Goal: Obtain resource: Download file/media

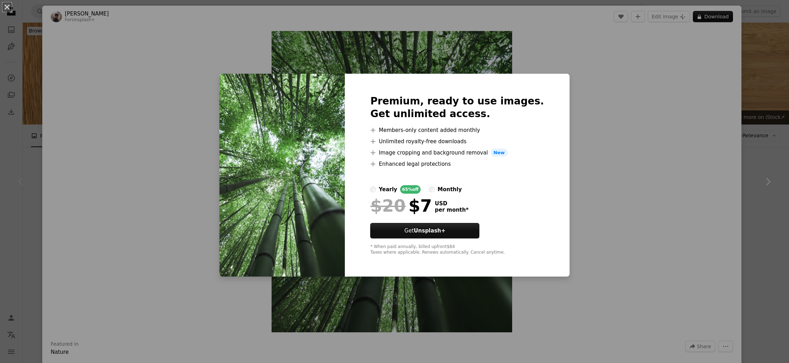
click at [597, 95] on div "An X shape Premium, ready to use images. Get unlimited access. A plus sign Memb…" at bounding box center [394, 181] width 789 height 363
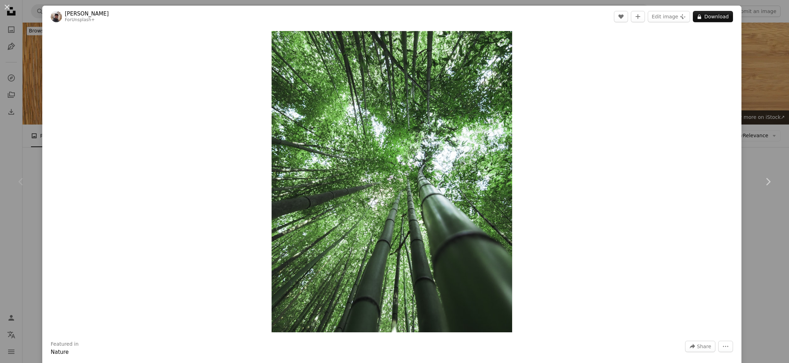
click at [455, 111] on img "Zoom in on this image" at bounding box center [392, 181] width 241 height 301
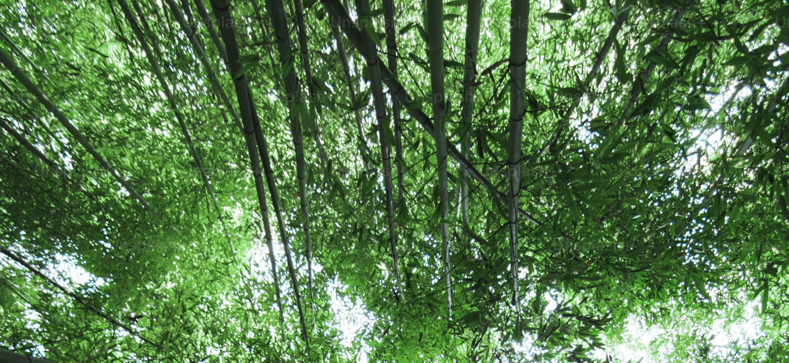
scroll to position [312, 0]
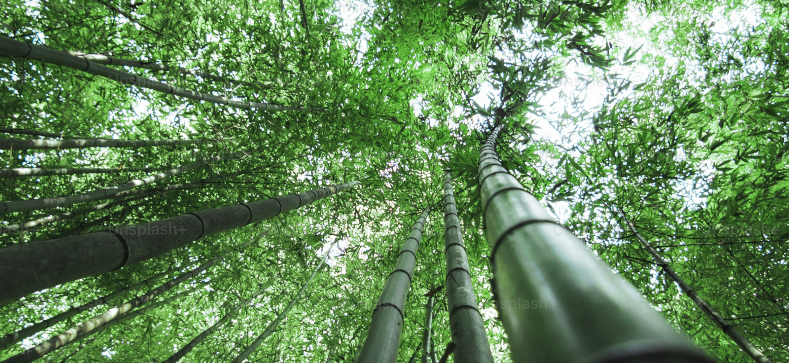
click at [454, 113] on img "Zoom out on this image" at bounding box center [395, 181] width 790 height 988
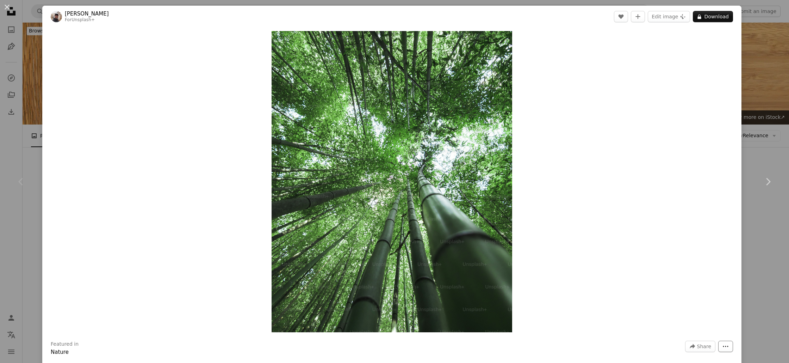
click at [728, 345] on icon "More Actions" at bounding box center [726, 346] width 6 height 6
click at [728, 342] on button "More Actions" at bounding box center [725, 345] width 15 height 11
click at [777, 83] on div "An X shape Chevron left Chevron right [PERSON_NAME] For Unsplash+ A heart A plu…" at bounding box center [394, 181] width 789 height 363
